Goal: Use online tool/utility: Utilize a website feature to perform a specific function

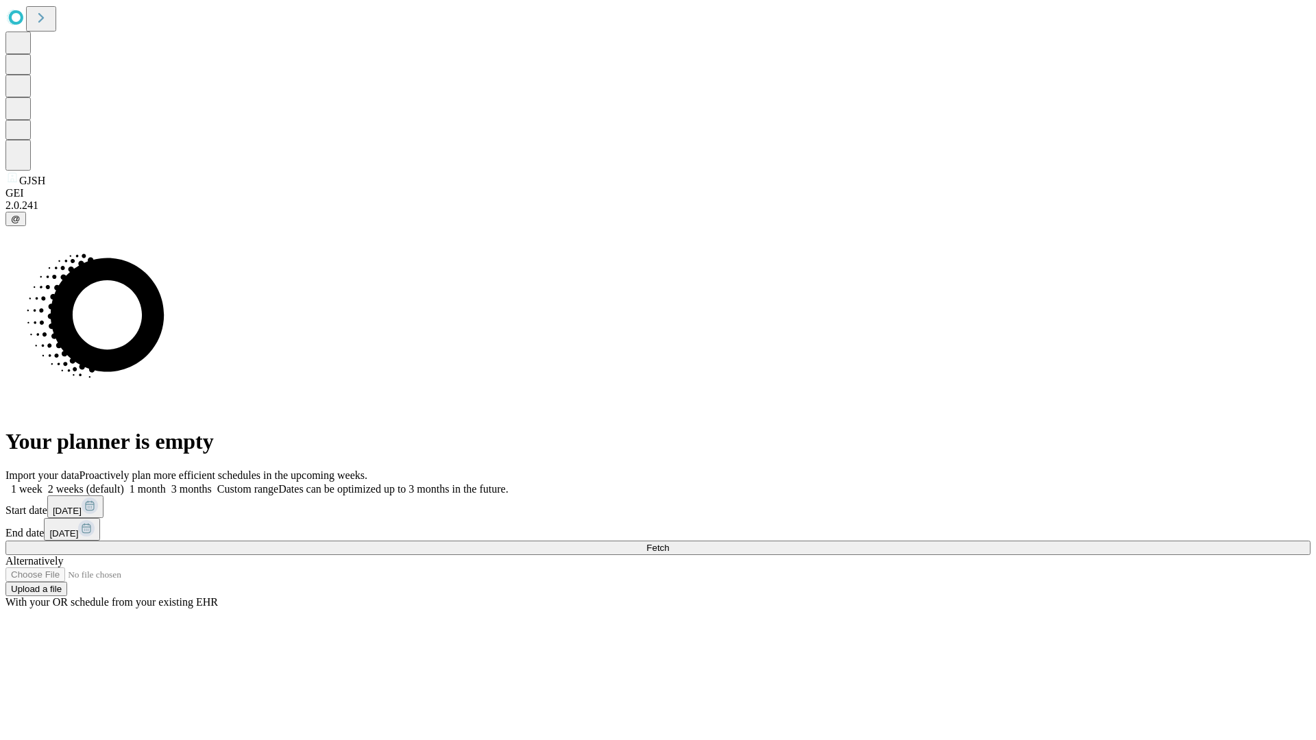
click at [669, 543] on span "Fetch" at bounding box center [657, 548] width 23 height 10
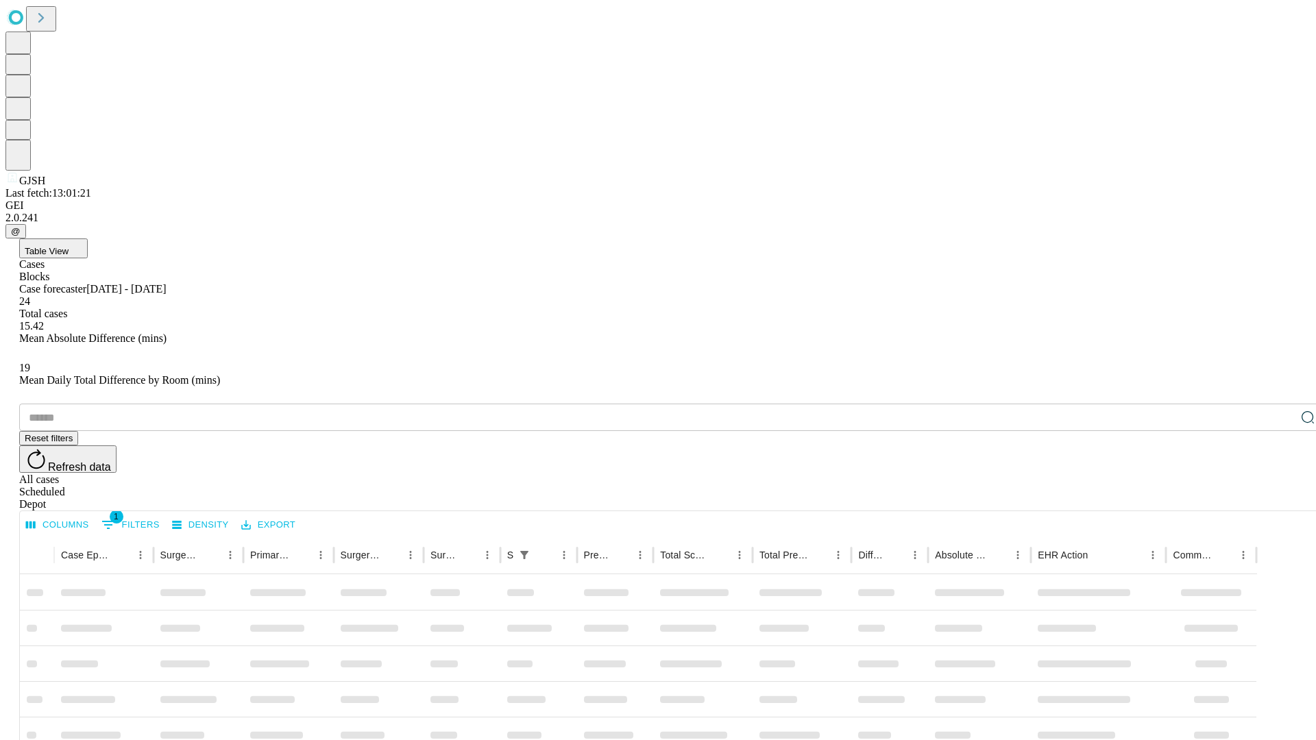
click at [69, 246] on span "Table View" at bounding box center [47, 251] width 44 height 10
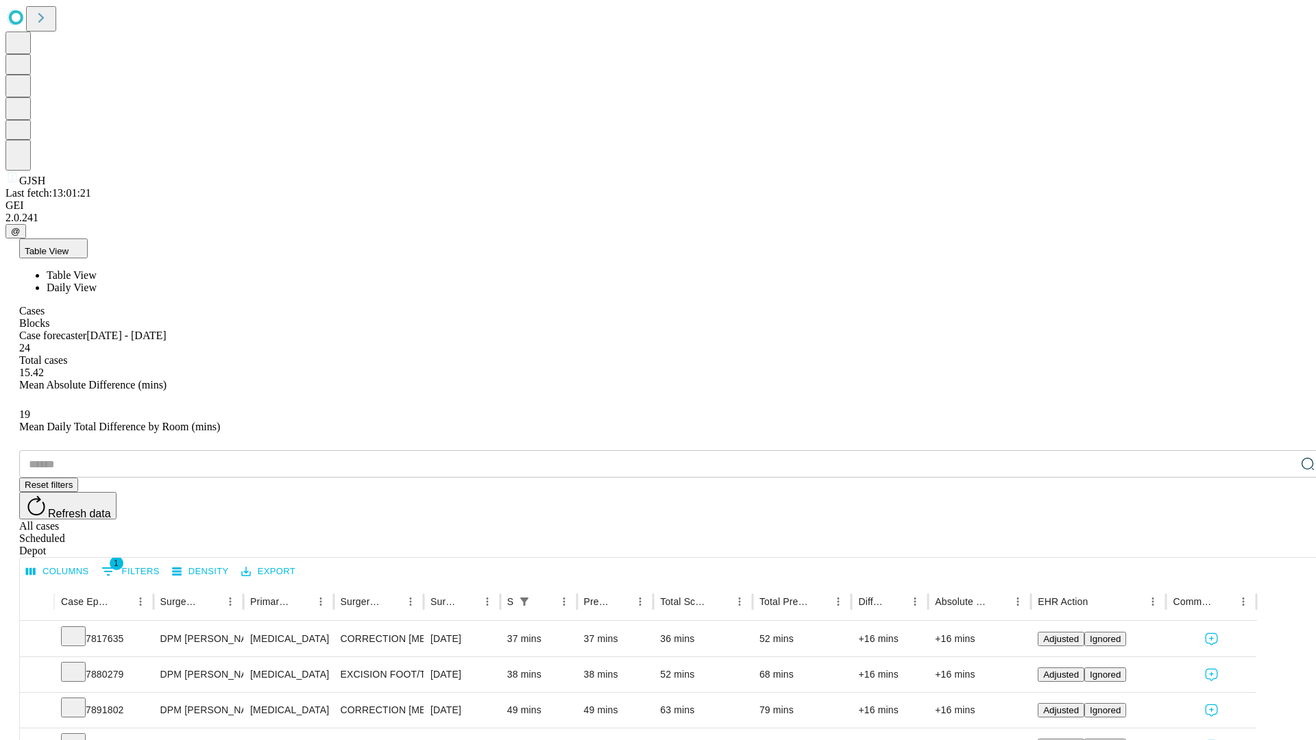
click at [97, 282] on span "Daily View" at bounding box center [72, 288] width 50 height 12
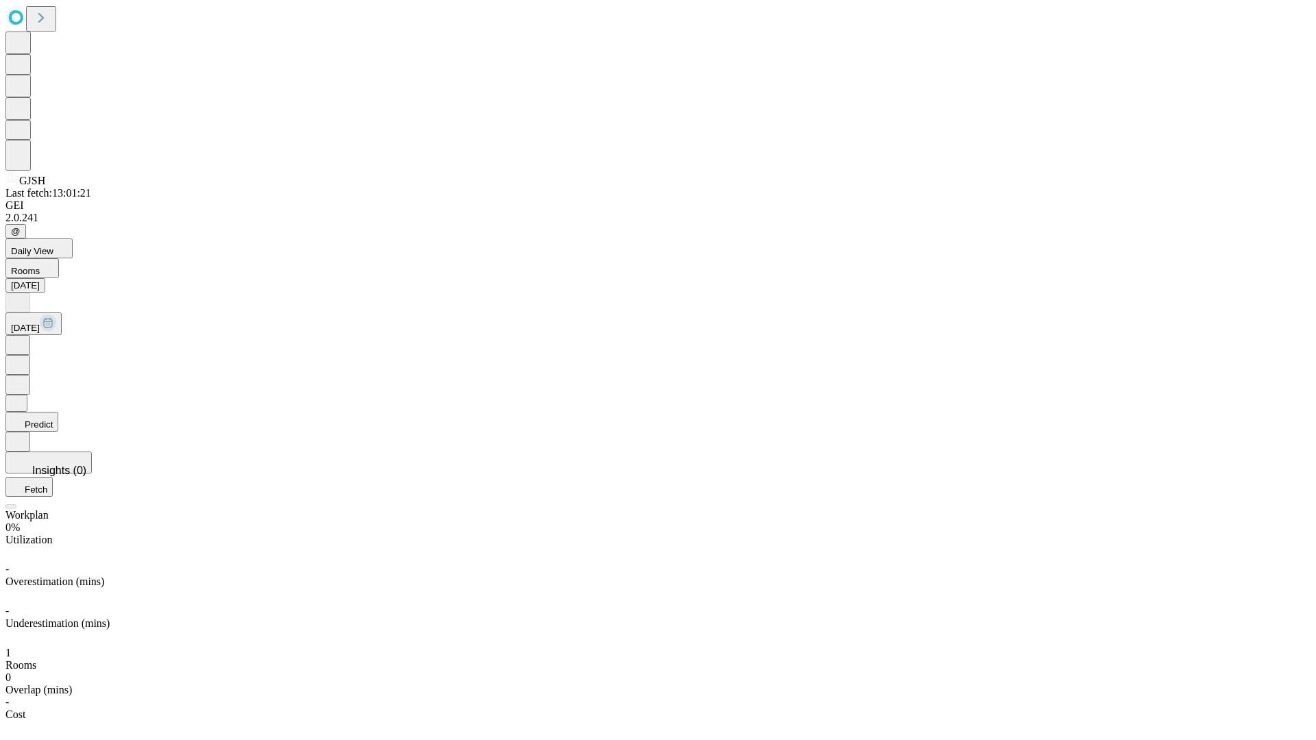
click at [58, 412] on button "Predict" at bounding box center [31, 422] width 53 height 20
